Goal: Task Accomplishment & Management: Manage account settings

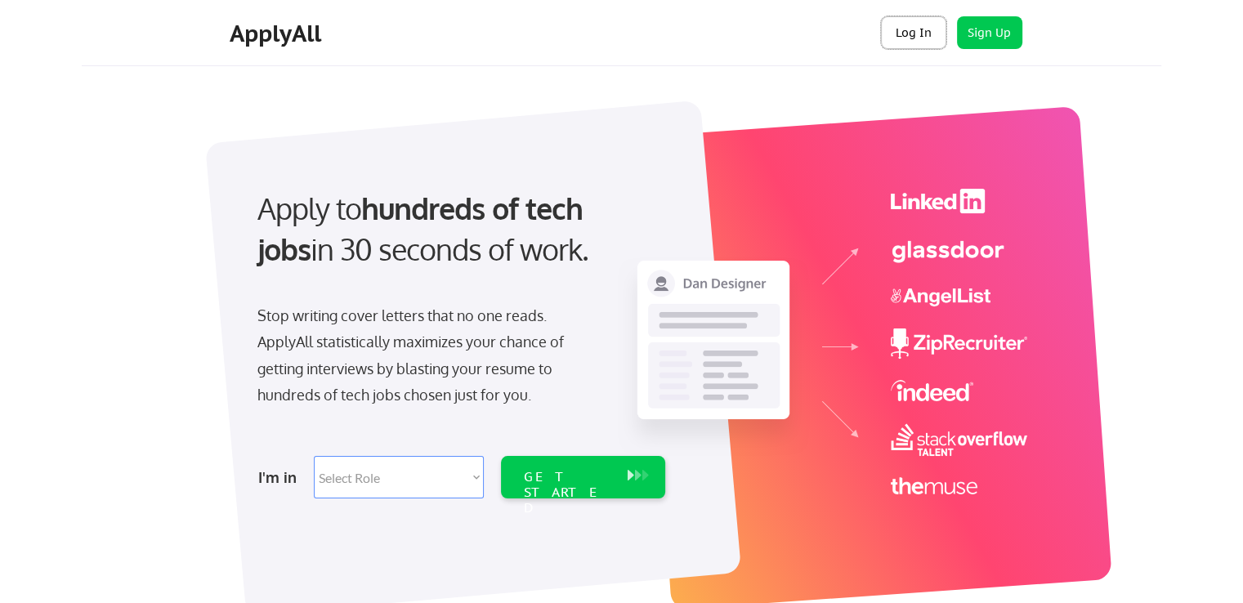
click at [915, 32] on button "Log In" at bounding box center [913, 32] width 65 height 33
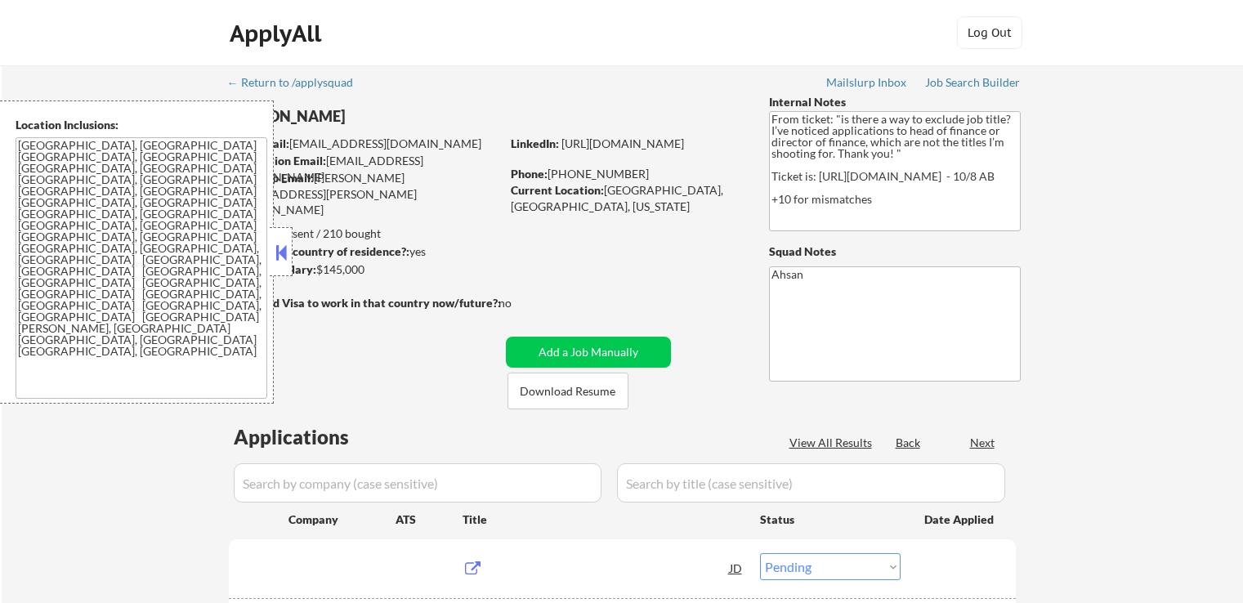
select select ""pending""
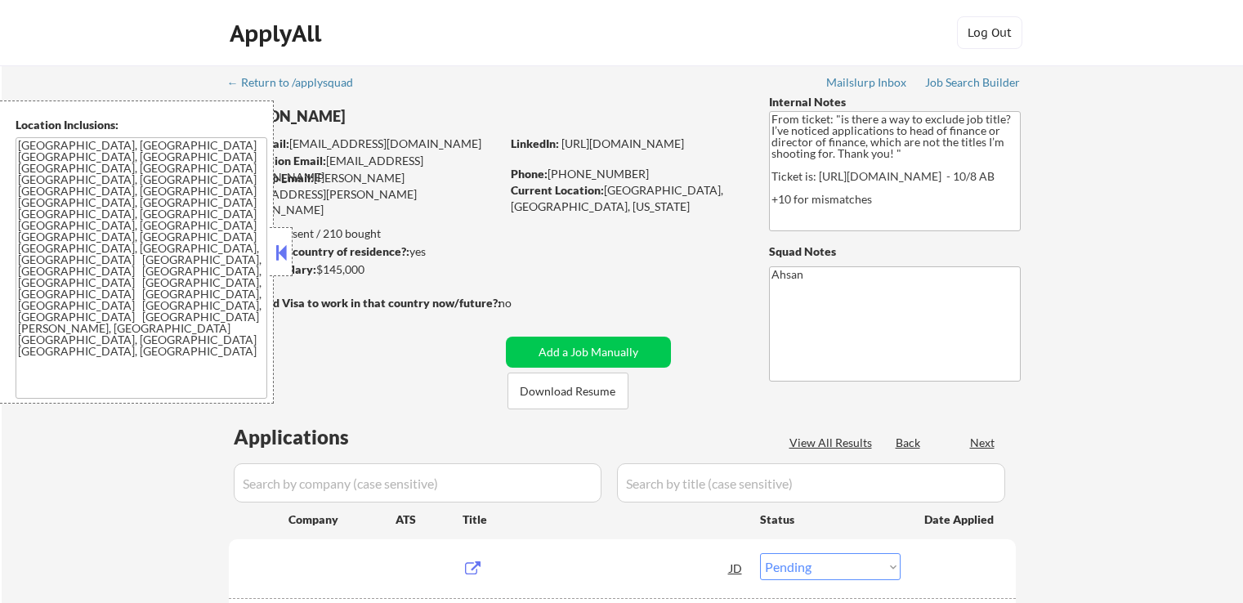
select select ""pending""
click at [276, 254] on button at bounding box center [281, 252] width 18 height 25
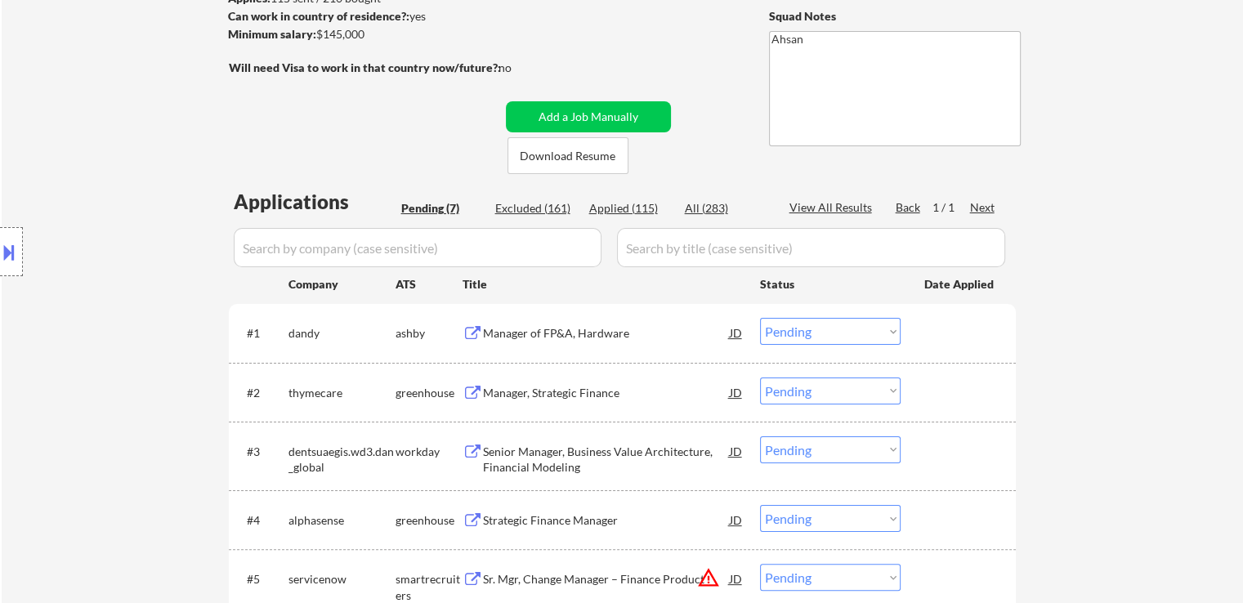
scroll to position [327, 0]
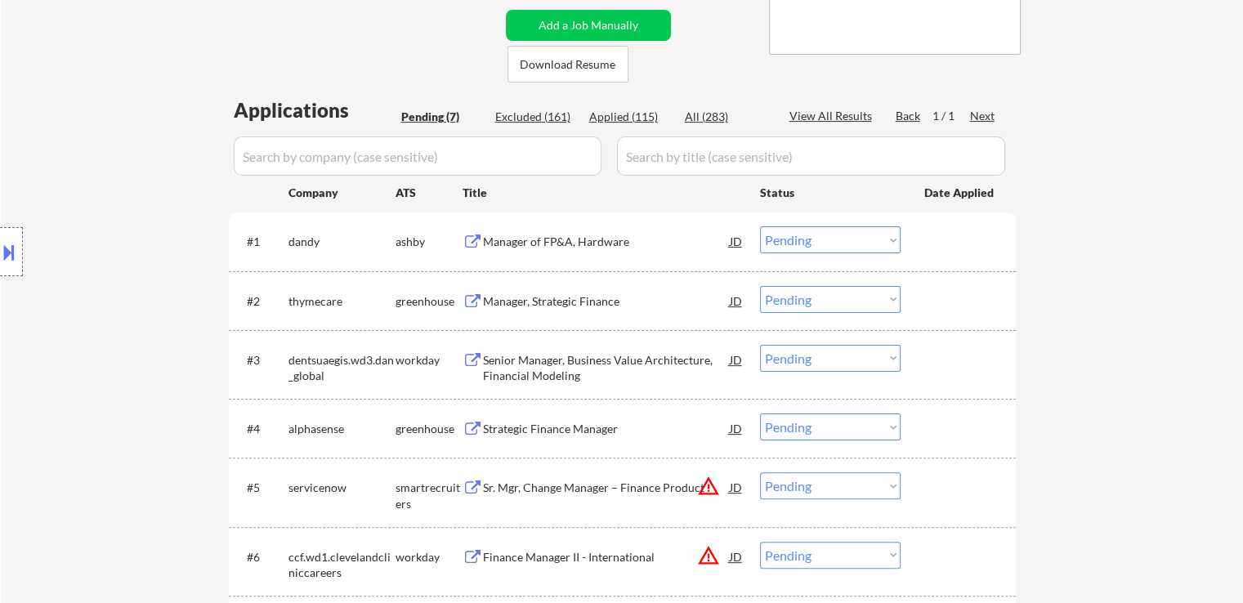
click at [500, 243] on div "Manager of FP&A, Hardware" at bounding box center [606, 242] width 247 height 16
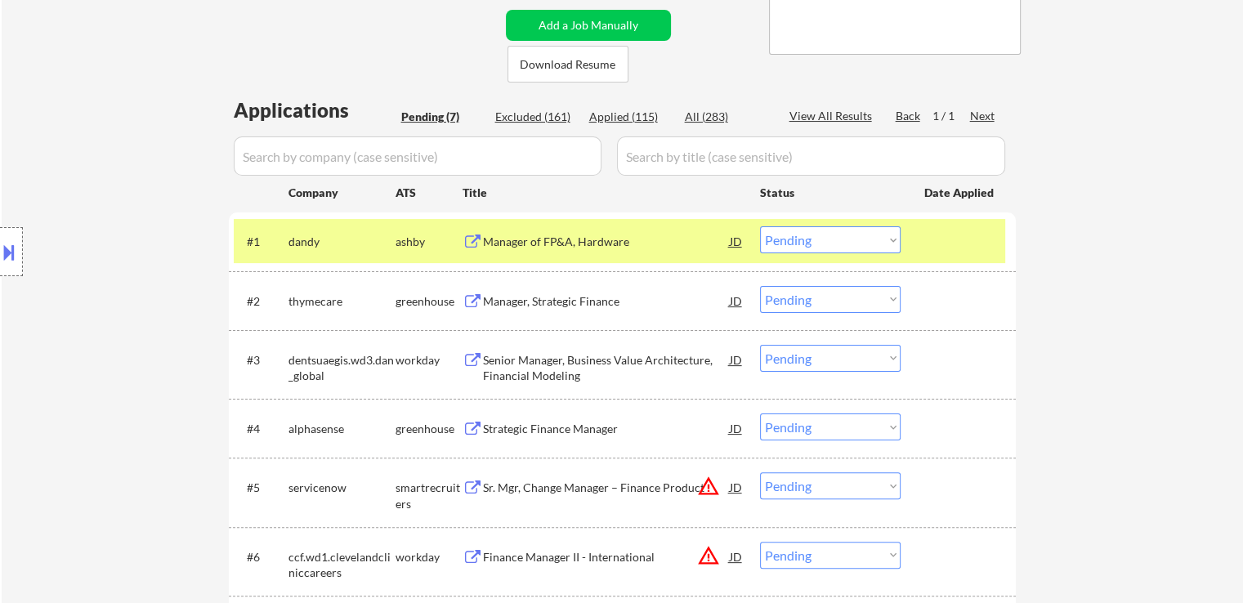
click at [499, 294] on div "Manager, Strategic Finance" at bounding box center [606, 301] width 247 height 16
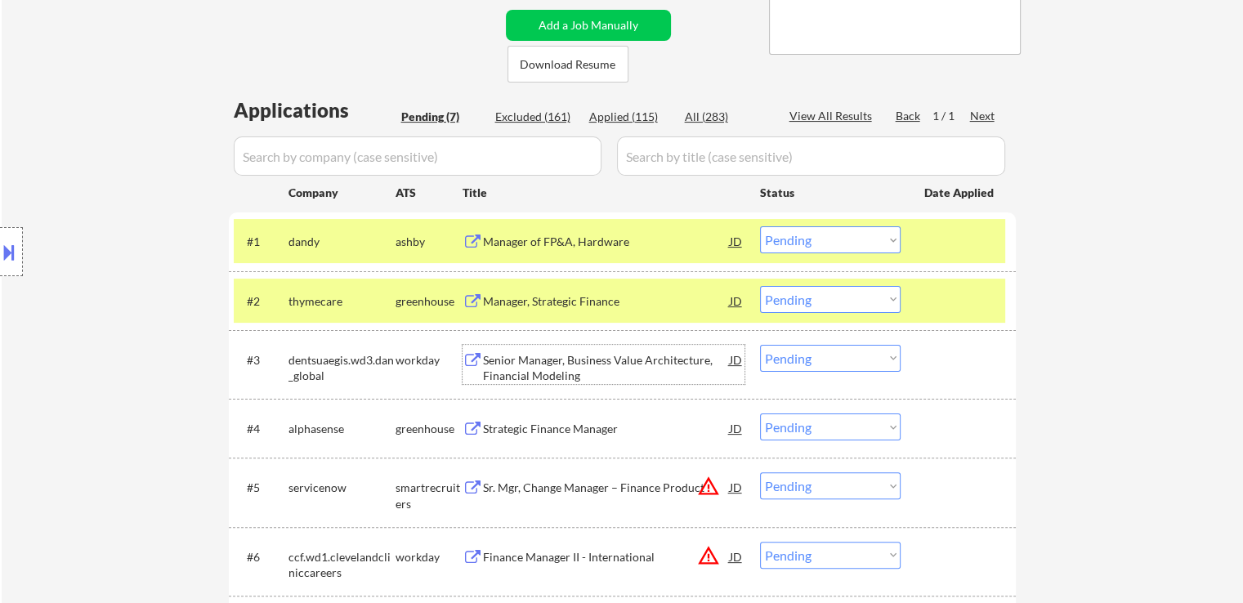
click at [518, 375] on div "Senior Manager, Business Value Architecture, Financial Modeling" at bounding box center [606, 368] width 247 height 32
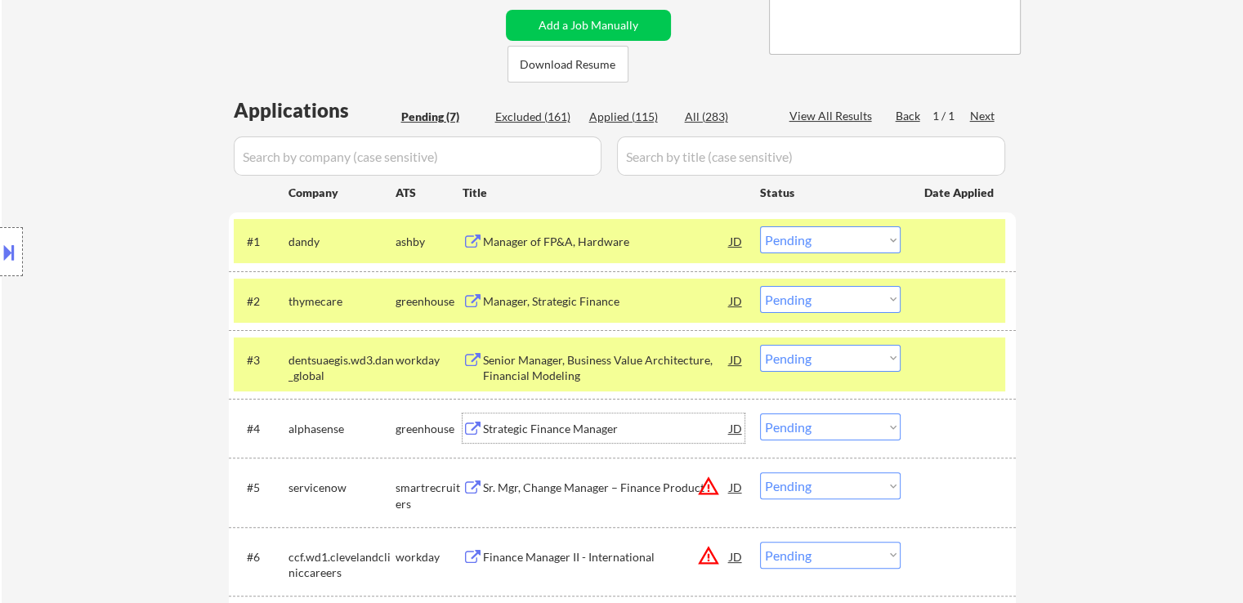
click at [495, 431] on div "Strategic Finance Manager" at bounding box center [606, 429] width 247 height 16
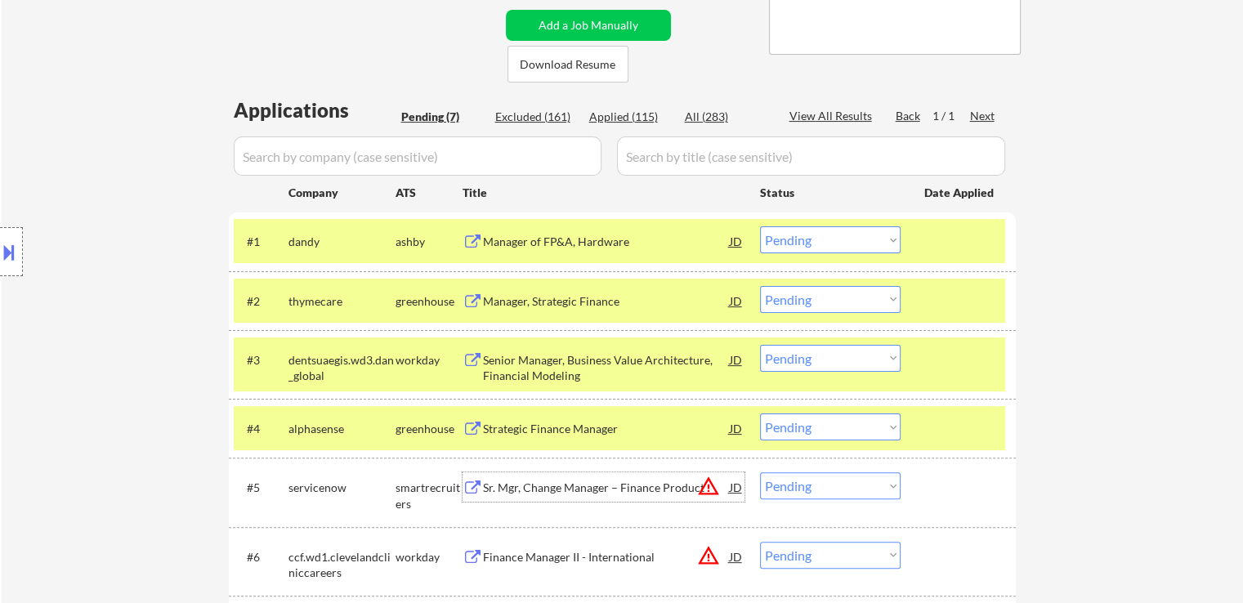
click at [497, 480] on div "Sr. Mgr, Change Manager – Finance Product" at bounding box center [606, 488] width 247 height 16
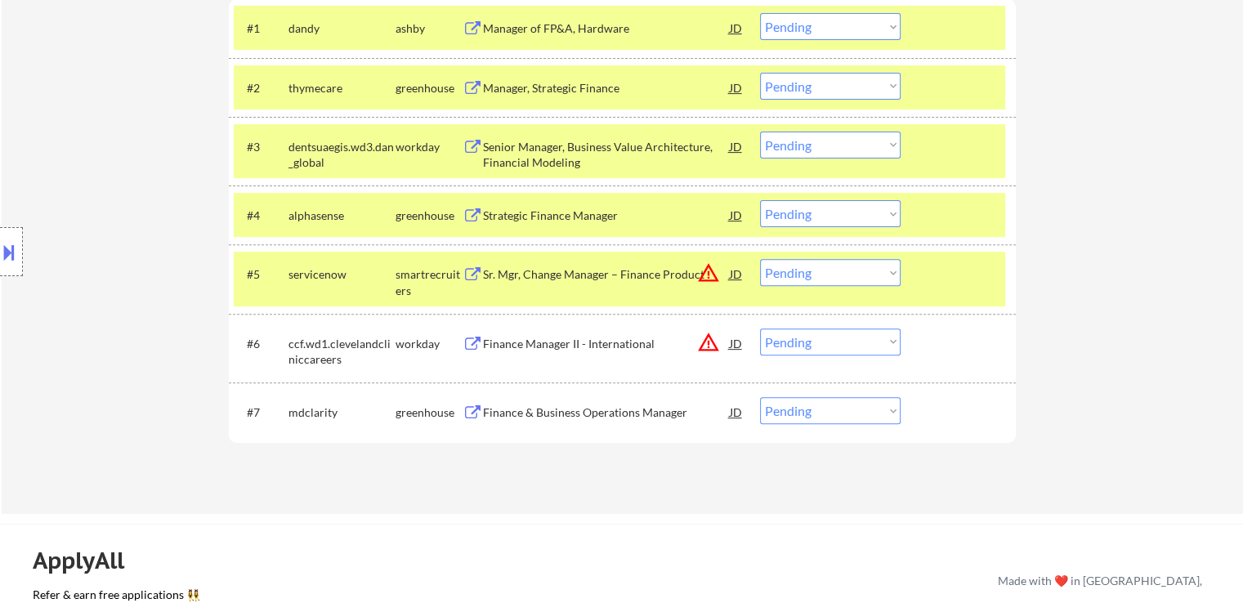
scroll to position [572, 0]
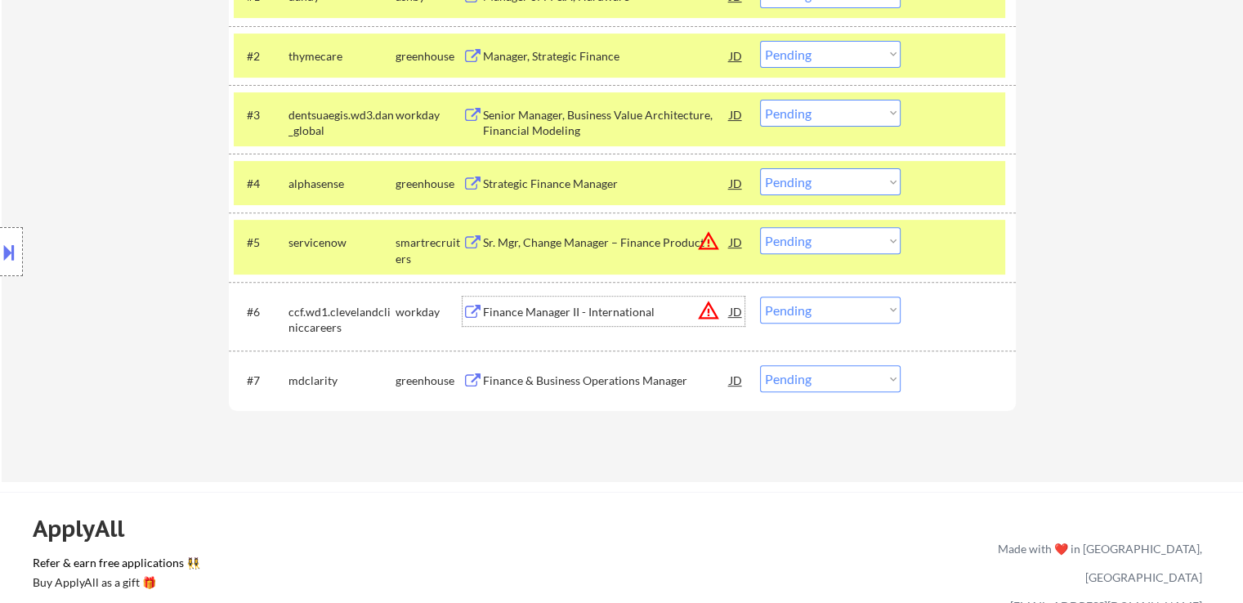
click at [541, 315] on div "Finance Manager II - International" at bounding box center [606, 312] width 247 height 16
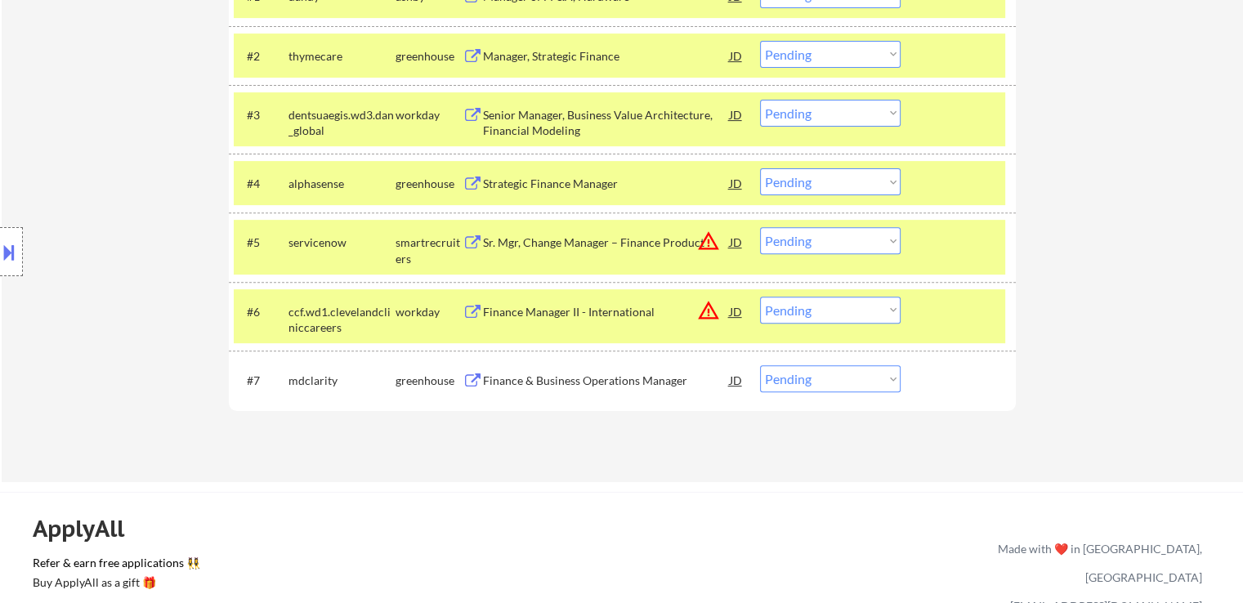
click at [509, 388] on div "Finance & Business Operations Manager" at bounding box center [606, 381] width 247 height 16
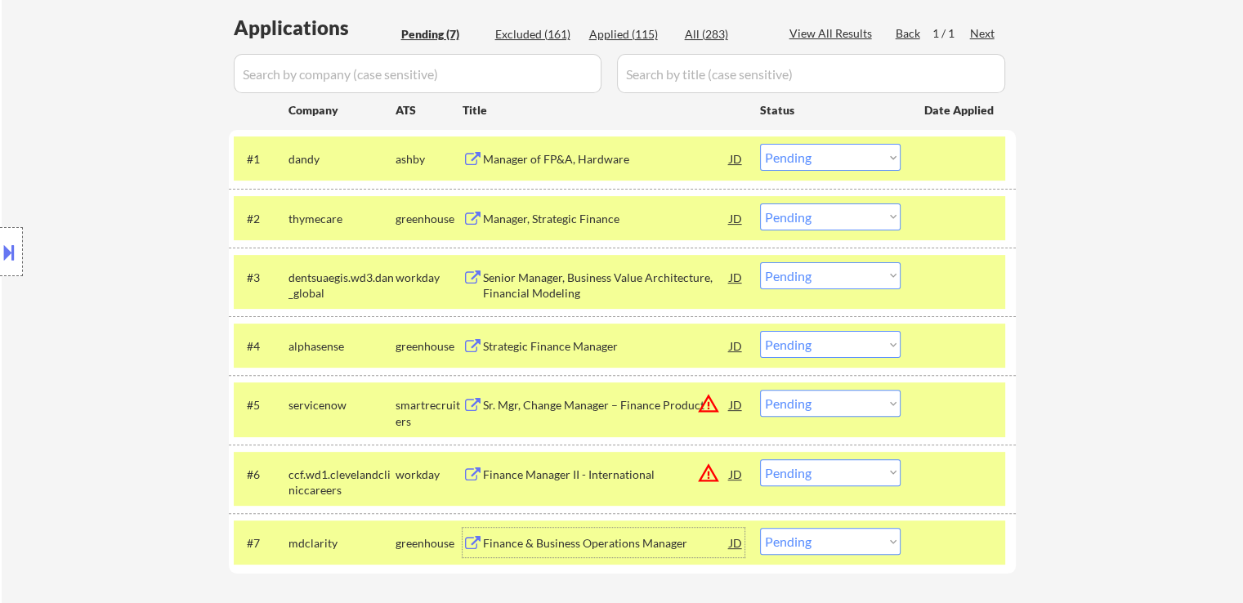
scroll to position [409, 0]
click at [809, 164] on select "Choose an option... Pending Applied Excluded (Questions) Excluded (Expired) Exc…" at bounding box center [830, 158] width 141 height 27
click at [760, 145] on select "Choose an option... Pending Applied Excluded (Questions) Excluded (Expired) Exc…" at bounding box center [830, 158] width 141 height 27
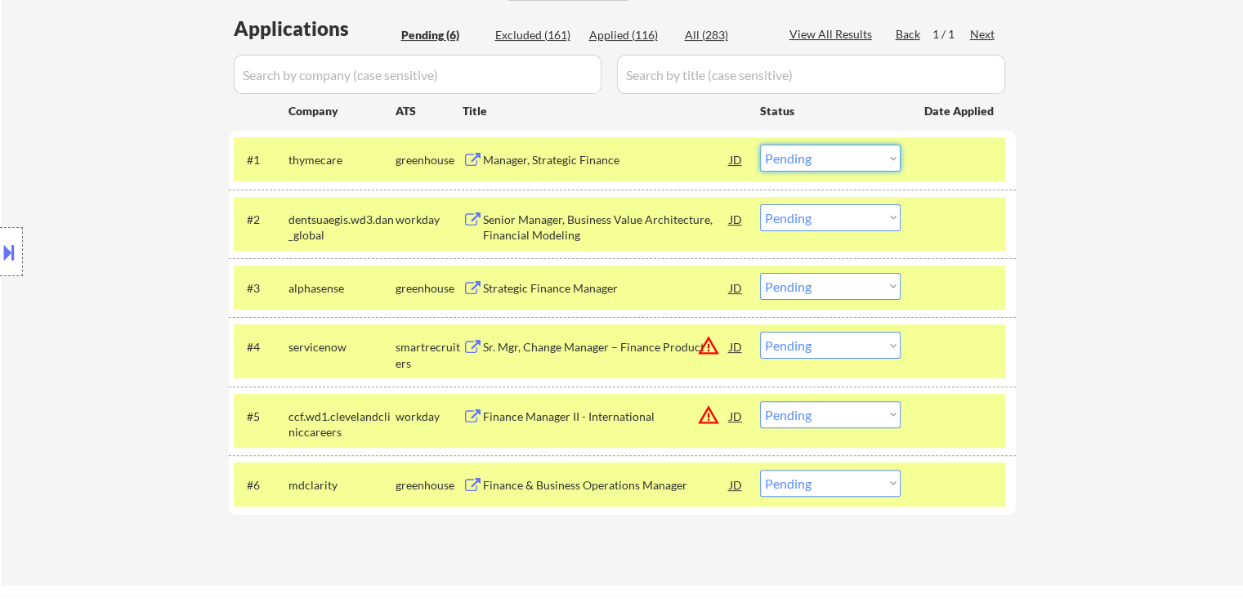
drag, startPoint x: 834, startPoint y: 158, endPoint x: 836, endPoint y: 166, distance: 8.3
click at [834, 158] on select "Choose an option... Pending Applied Excluded (Questions) Excluded (Expired) Exc…" at bounding box center [830, 158] width 141 height 27
click at [760, 145] on select "Choose an option... Pending Applied Excluded (Questions) Excluded (Expired) Exc…" at bounding box center [830, 158] width 141 height 27
select select ""pending""
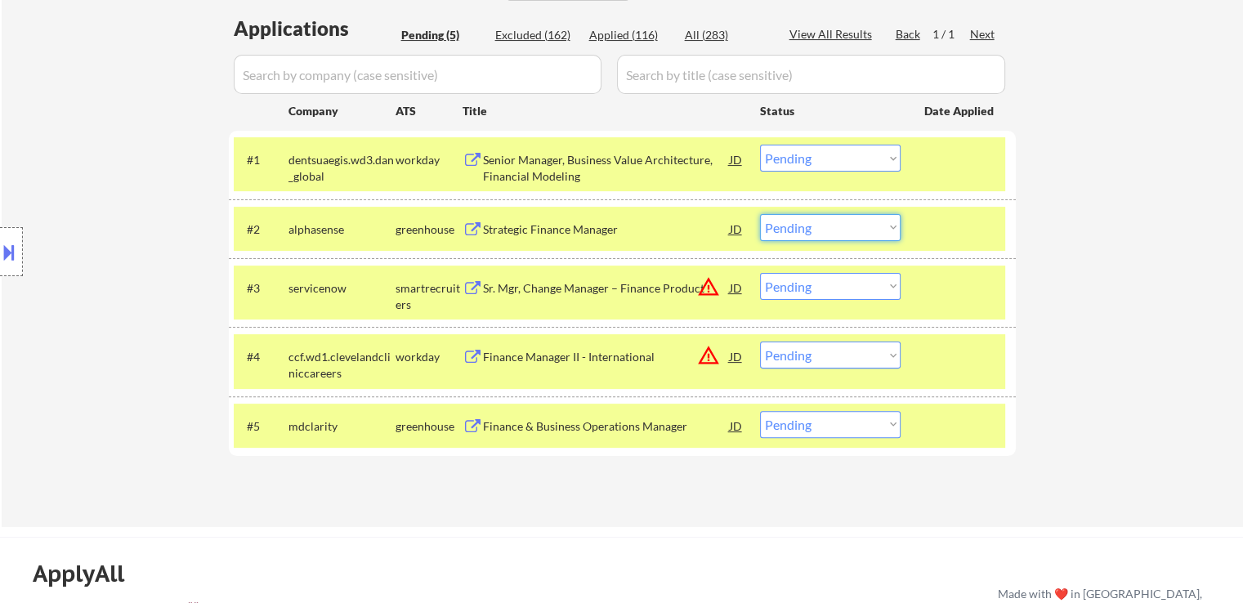
click at [808, 231] on select "Choose an option... Pending Applied Excluded (Questions) Excluded (Expired) Exc…" at bounding box center [830, 227] width 141 height 27
click at [760, 214] on select "Choose an option... Pending Applied Excluded (Questions) Excluded (Expired) Exc…" at bounding box center [830, 227] width 141 height 27
select select ""pending""
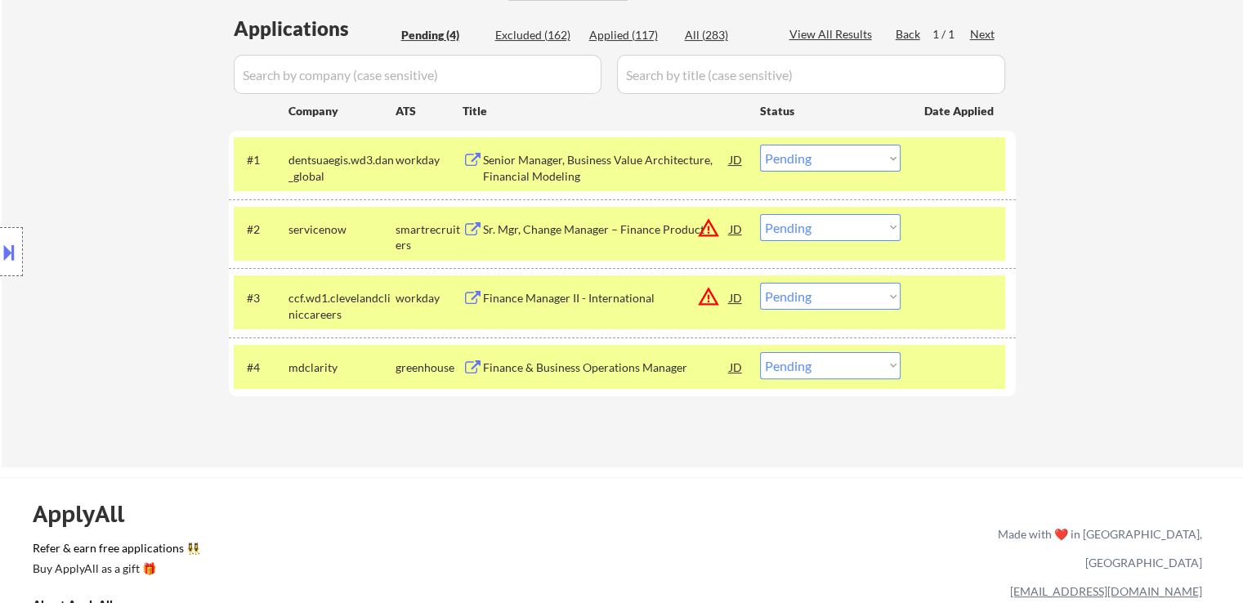
click at [805, 159] on select "Choose an option... Pending Applied Excluded (Questions) Excluded (Expired) Exc…" at bounding box center [830, 158] width 141 height 27
click at [760, 145] on select "Choose an option... Pending Applied Excluded (Questions) Excluded (Expired) Exc…" at bounding box center [830, 158] width 141 height 27
select select ""pending""
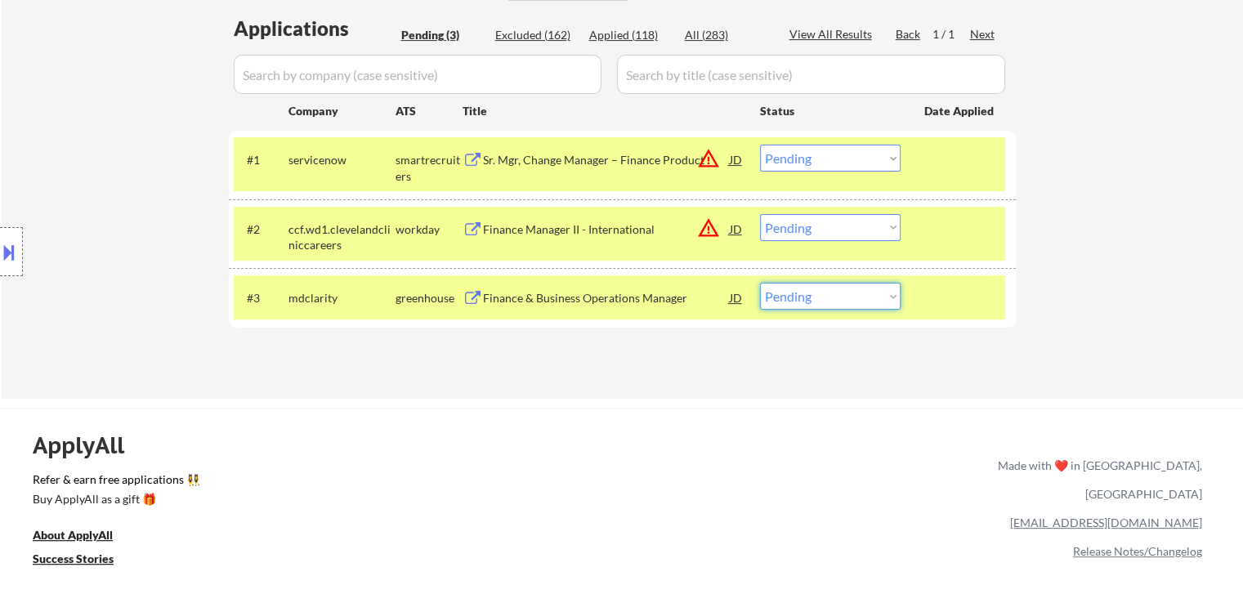
click at [804, 299] on select "Choose an option... Pending Applied Excluded (Questions) Excluded (Expired) Exc…" at bounding box center [830, 296] width 141 height 27
select select ""applied""
click at [760, 283] on select "Choose an option... Pending Applied Excluded (Questions) Excluded (Expired) Exc…" at bounding box center [830, 296] width 141 height 27
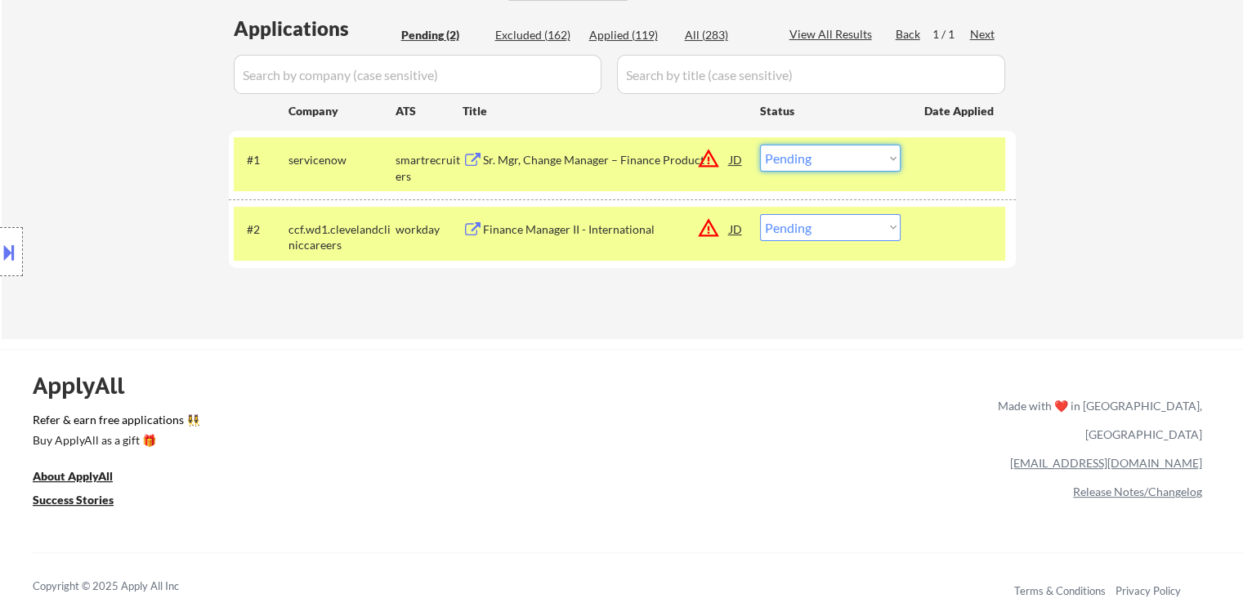
click at [811, 146] on select "Choose an option... Pending Applied Excluded (Questions) Excluded (Expired) Exc…" at bounding box center [830, 158] width 141 height 27
click at [760, 145] on select "Choose an option... Pending Applied Excluded (Questions) Excluded (Expired) Exc…" at bounding box center [830, 158] width 141 height 27
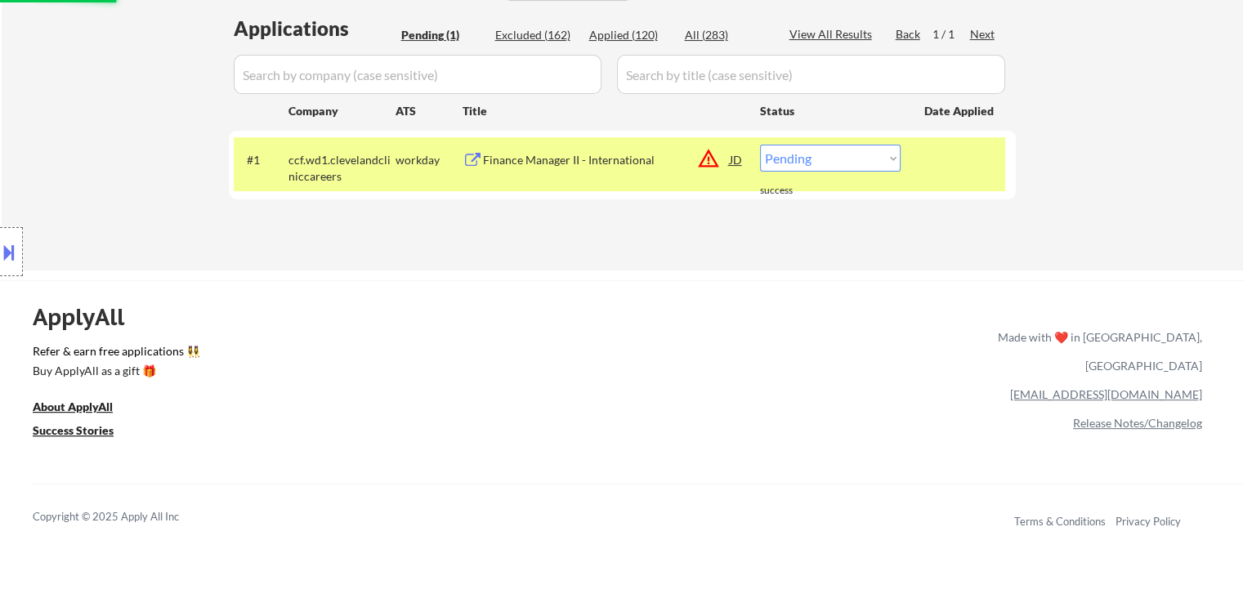
click at [809, 159] on select "Choose an option... Pending Applied Excluded (Questions) Excluded (Expired) Exc…" at bounding box center [830, 158] width 141 height 27
select select ""excluded__location_""
click at [760, 145] on select "Choose an option... Pending Applied Excluded (Questions) Excluded (Expired) Exc…" at bounding box center [830, 158] width 141 height 27
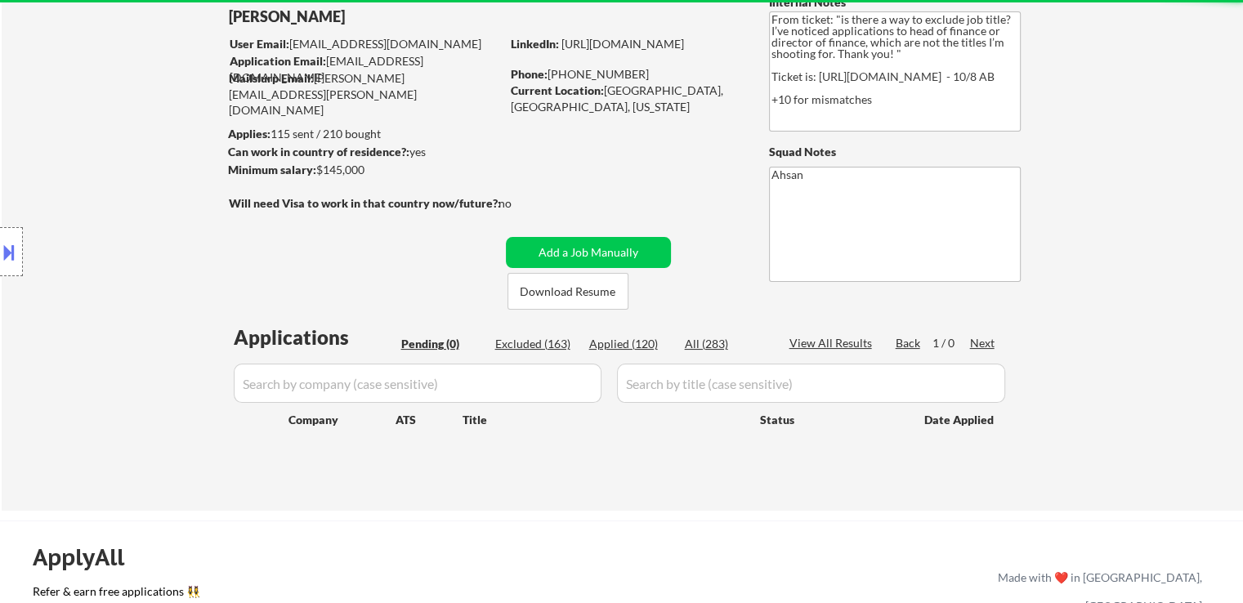
scroll to position [0, 0]
